Goal: Task Accomplishment & Management: Use online tool/utility

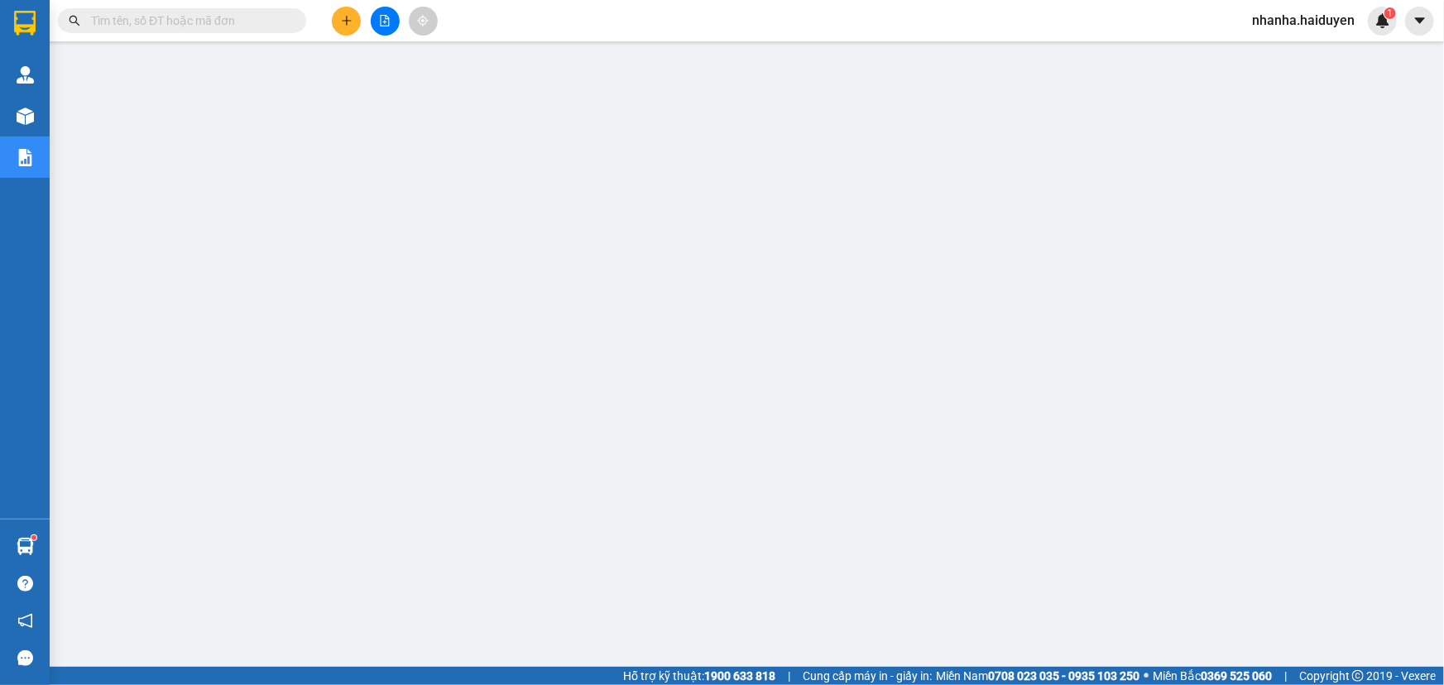
click at [397, 24] on button at bounding box center [385, 21] width 29 height 29
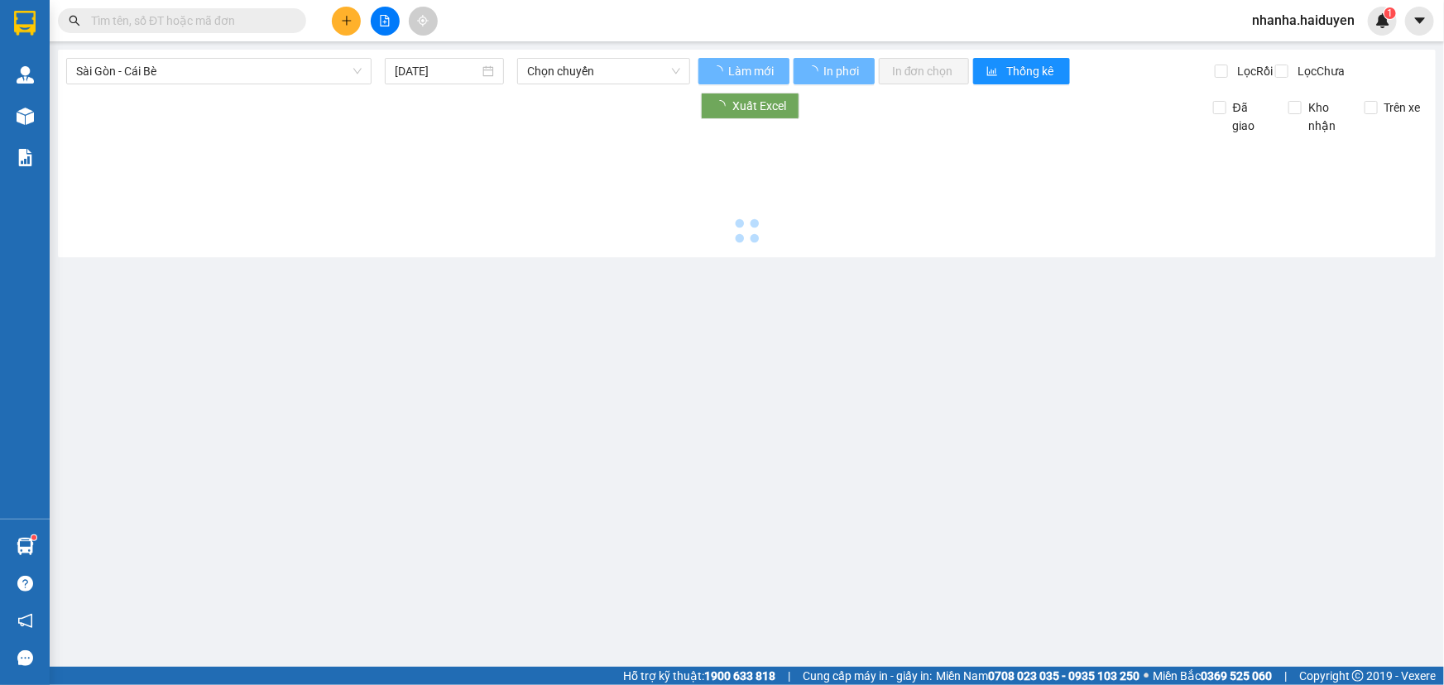
click at [387, 24] on icon "file-add" at bounding box center [385, 21] width 12 height 12
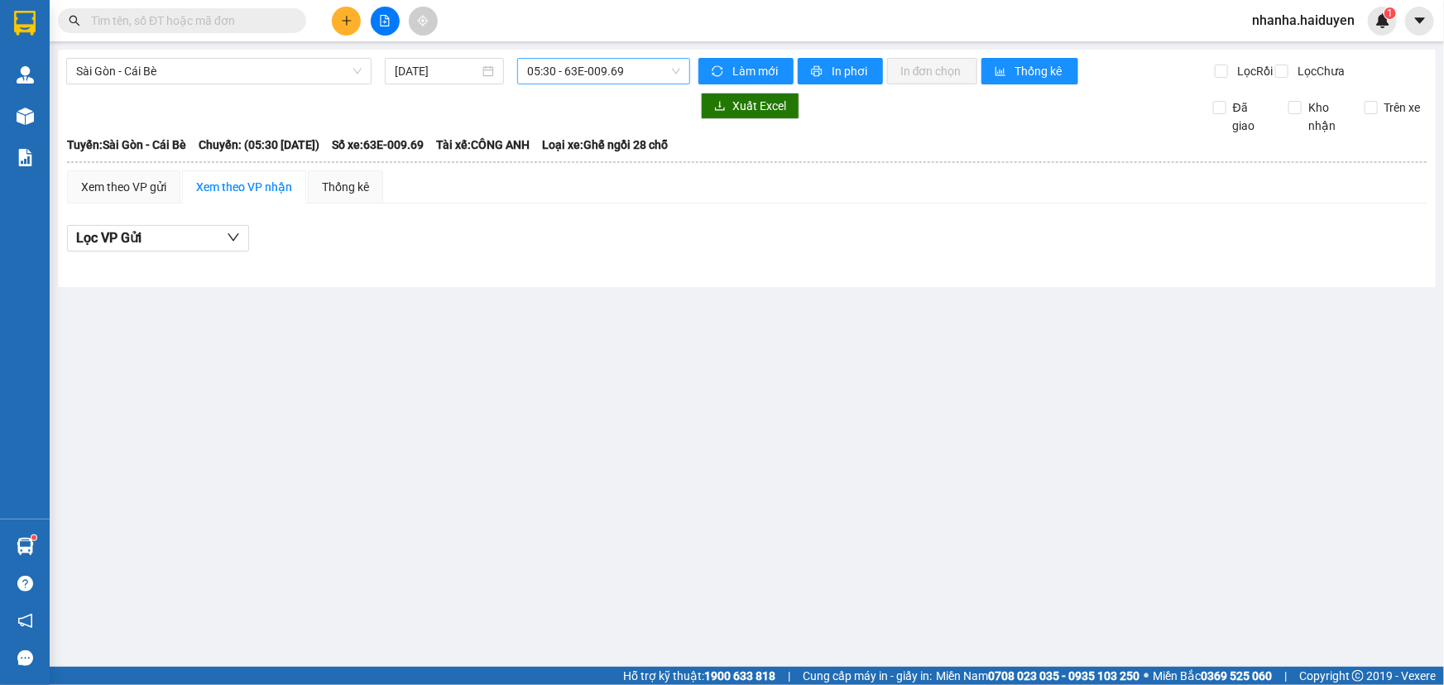
click at [591, 73] on span "05:30 - 63E-009.69" at bounding box center [603, 71] width 153 height 25
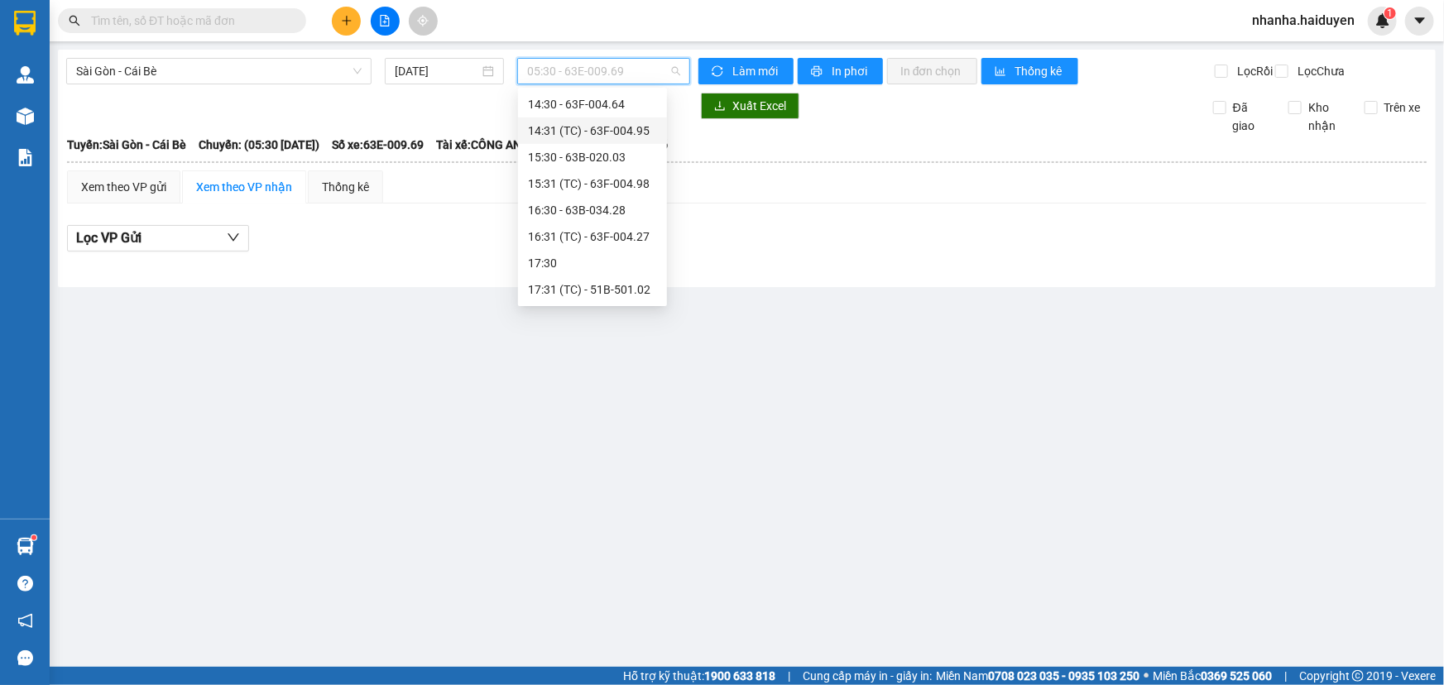
scroll to position [212, 0]
click at [563, 263] on div "13:30 - 63E-009.69" at bounding box center [592, 263] width 129 height 18
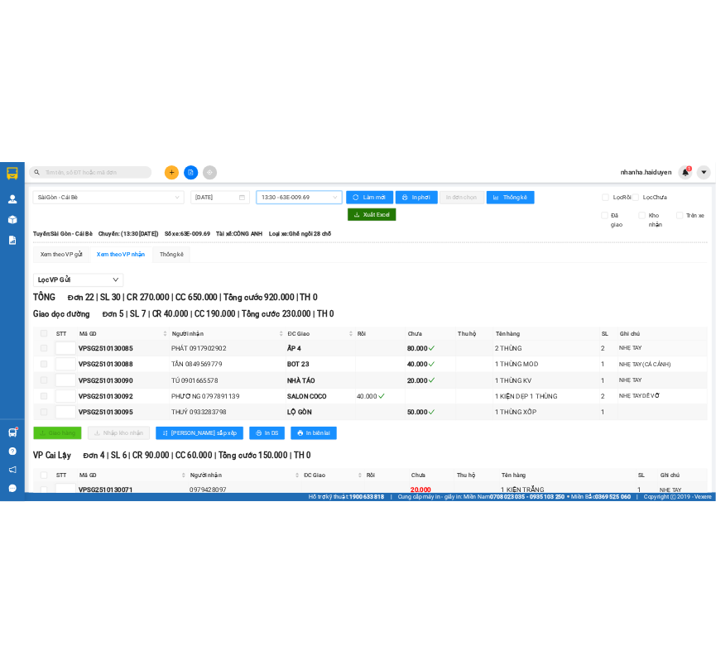
scroll to position [250, 0]
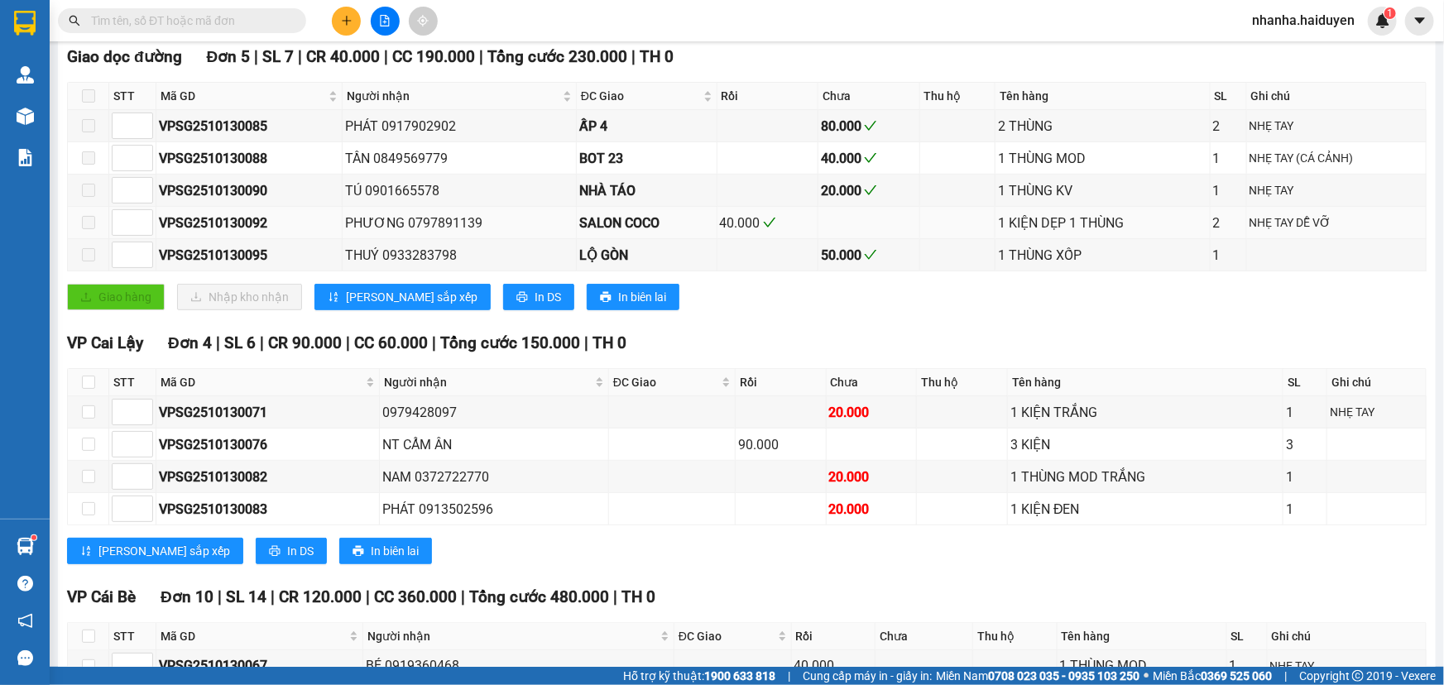
click at [769, 309] on div "Giao hàng Nhập kho nhận Lưu sắp xếp In DS In biên lai" at bounding box center [746, 297] width 1359 height 26
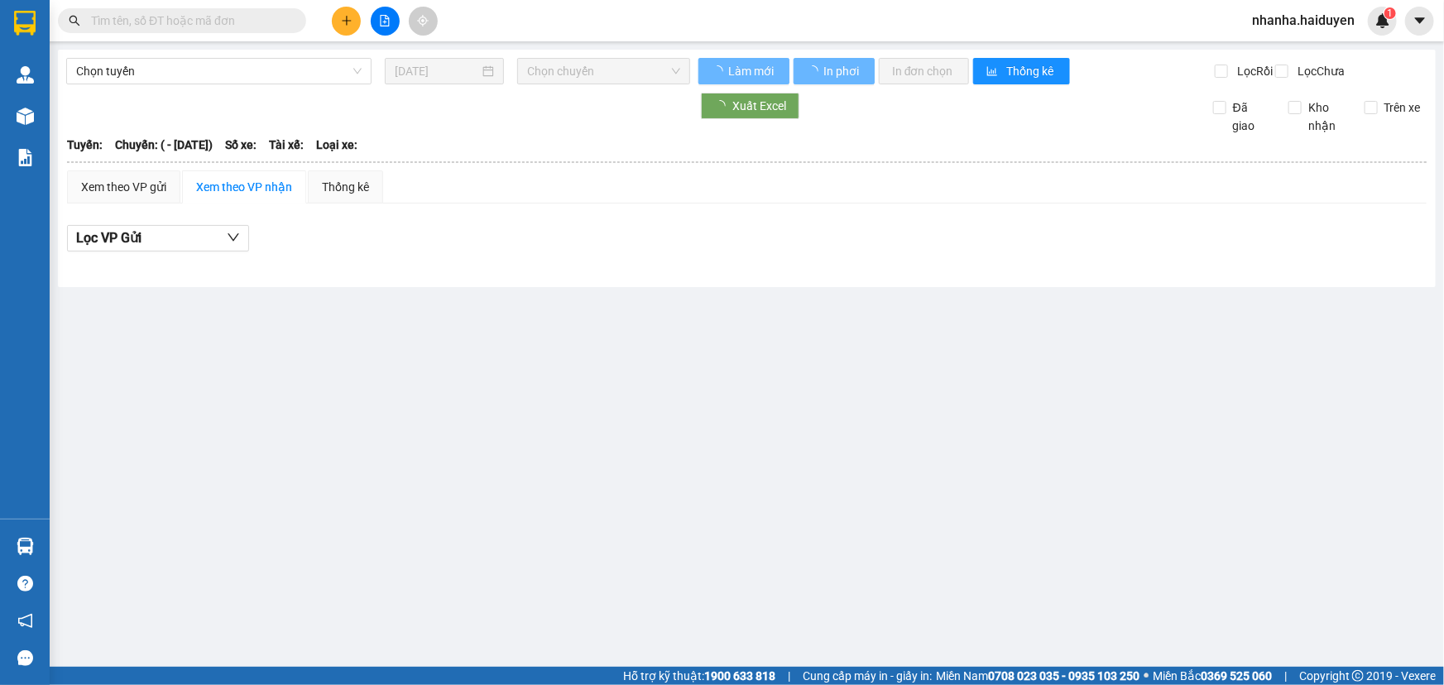
type input "[DATE]"
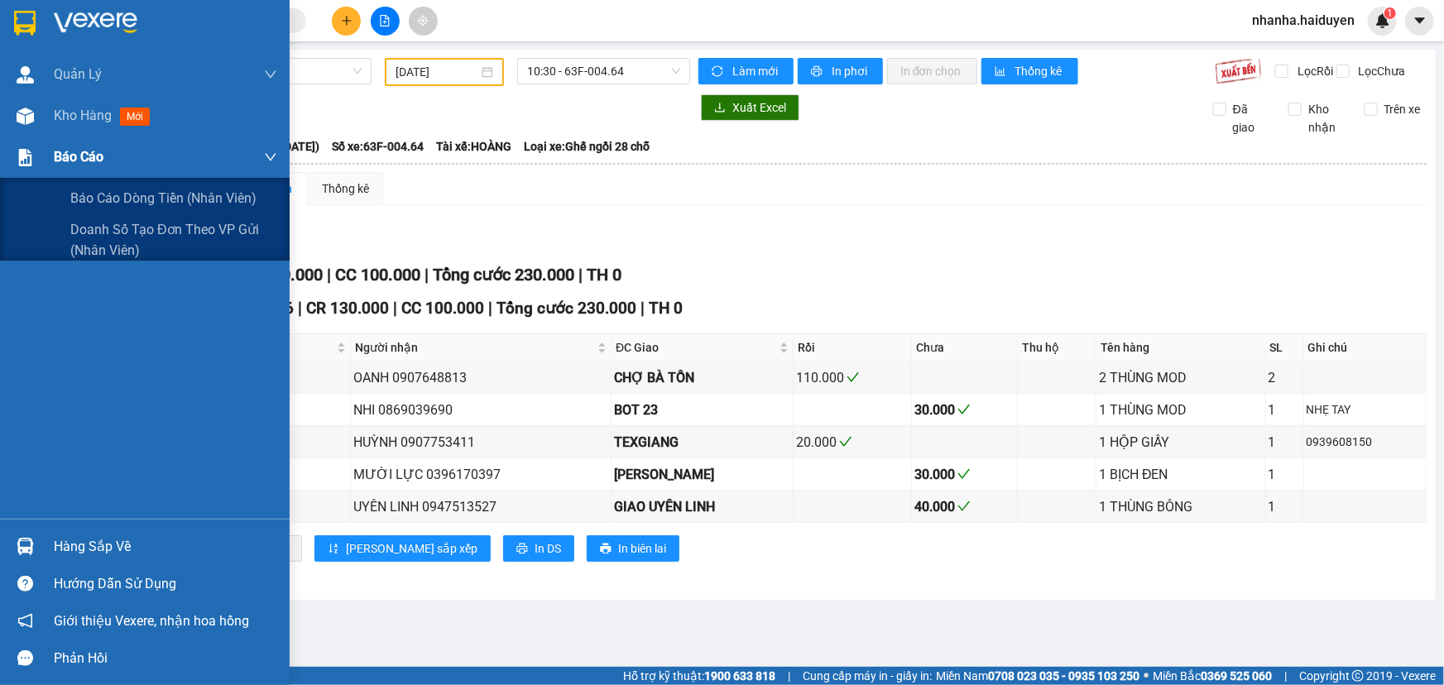
click at [70, 156] on span "Báo cáo" at bounding box center [79, 156] width 50 height 21
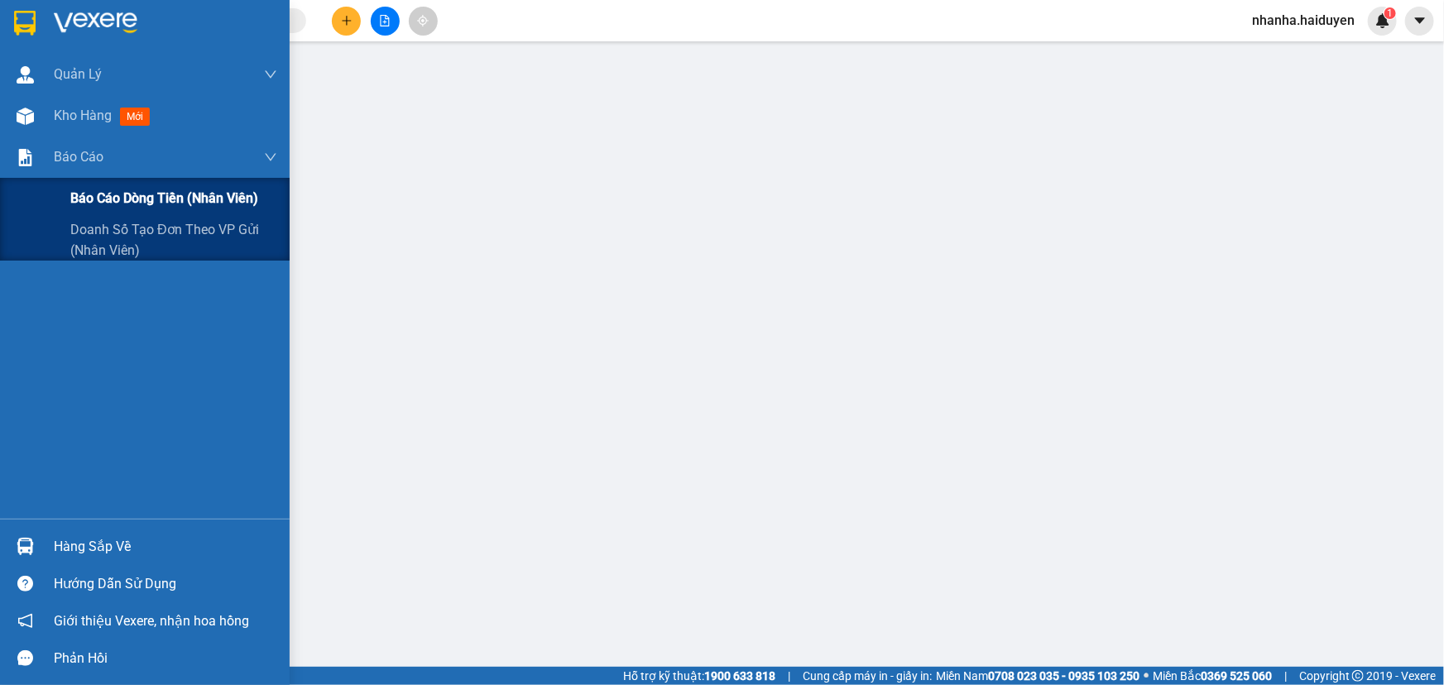
click at [124, 198] on span "Báo cáo dòng tiền (nhân viên)" at bounding box center [164, 198] width 188 height 21
